Goal: Information Seeking & Learning: Learn about a topic

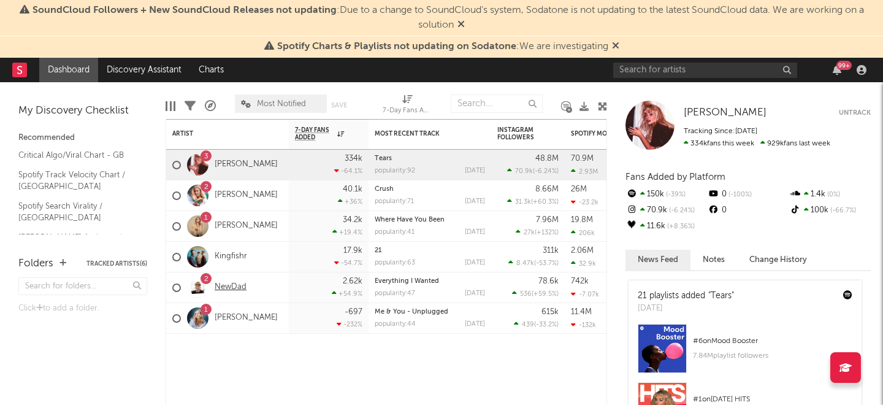
click at [223, 287] on link "NewDad" at bounding box center [231, 287] width 32 height 10
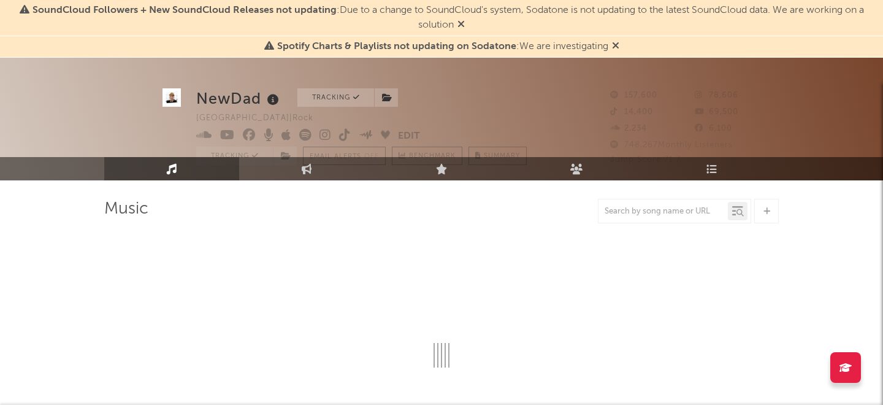
select select "6m"
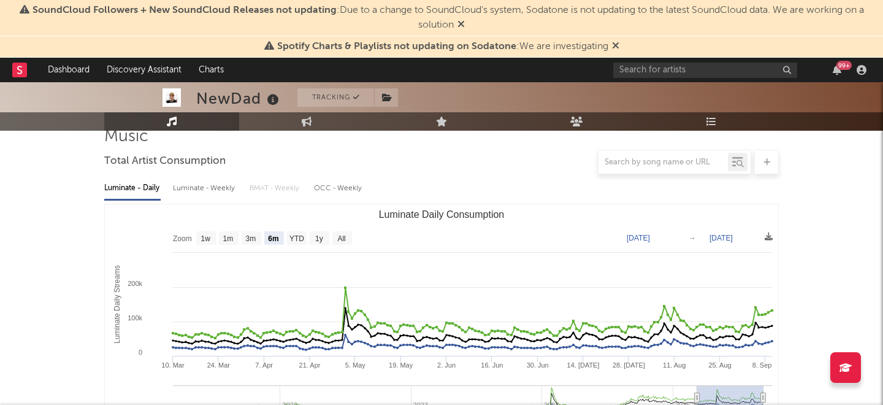
scroll to position [98, 0]
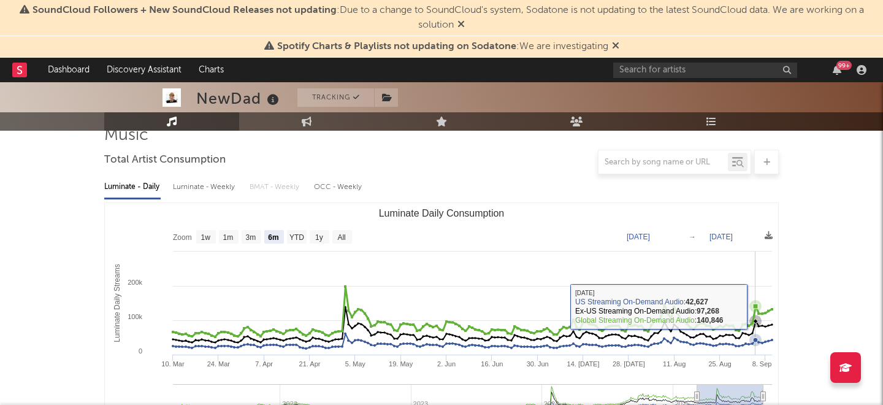
click at [754, 305] on icon "Luminate Daily Consumption" at bounding box center [755, 306] width 5 height 5
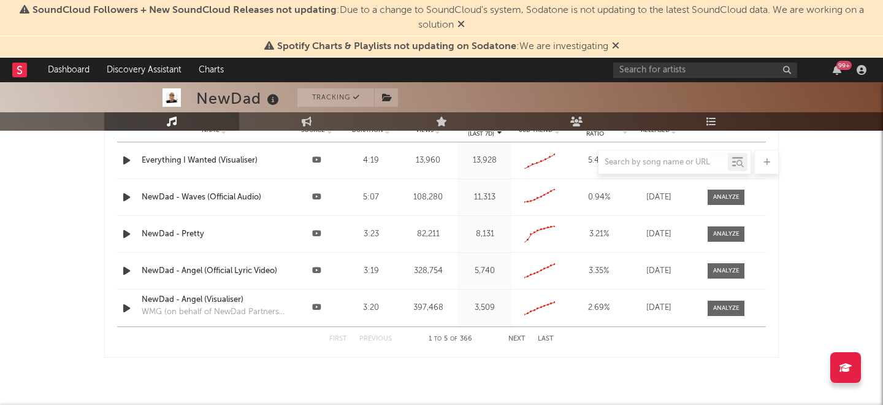
scroll to position [1530, 0]
